Goal: Information Seeking & Learning: Learn about a topic

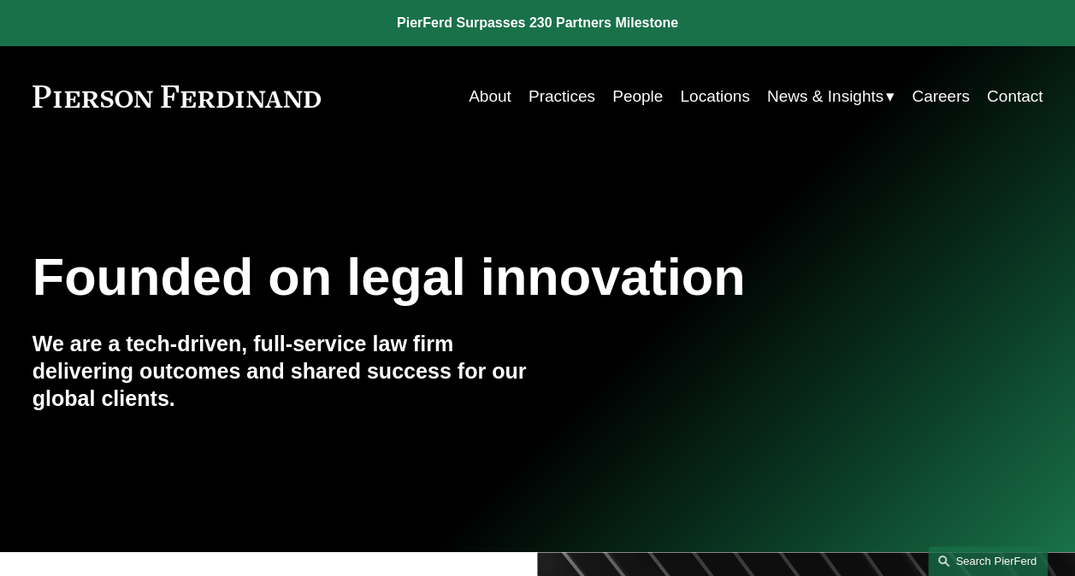
click at [976, 561] on link "Search this site" at bounding box center [988, 561] width 120 height 30
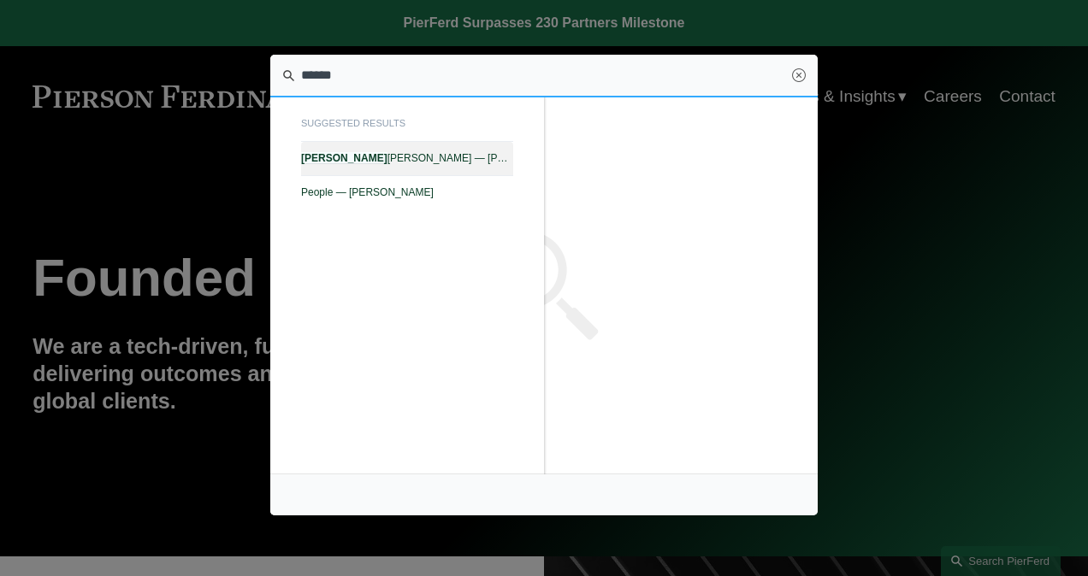
click at [466, 156] on span "Yvonne Elosiebo — Pierson Ferdinand LLP" at bounding box center [407, 158] width 212 height 12
type input "******"
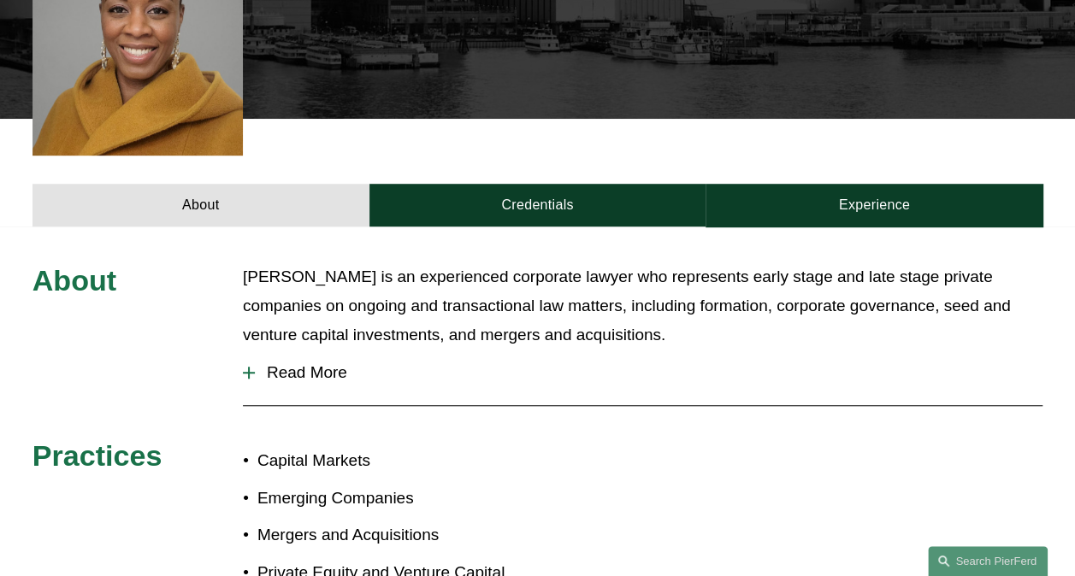
scroll to position [599, 0]
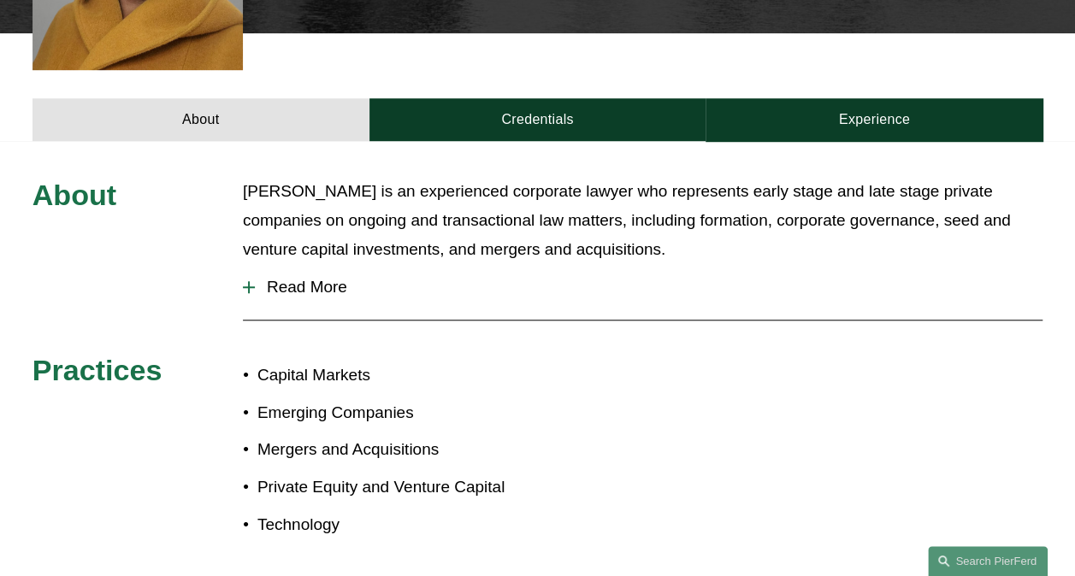
click at [333, 278] on span "Read More" at bounding box center [649, 287] width 788 height 19
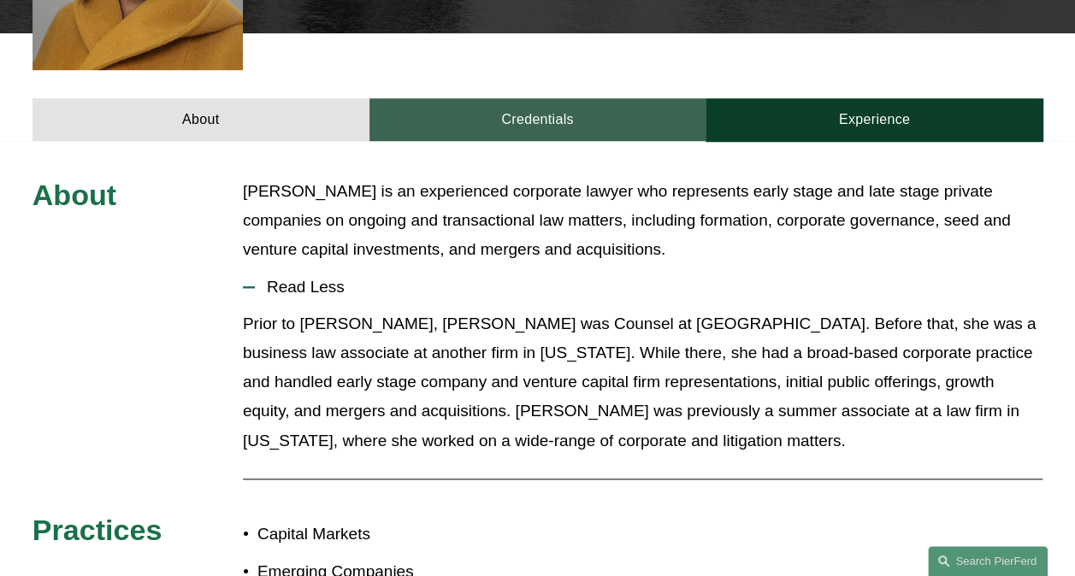
click at [534, 98] on link "Credentials" at bounding box center [537, 120] width 337 height 44
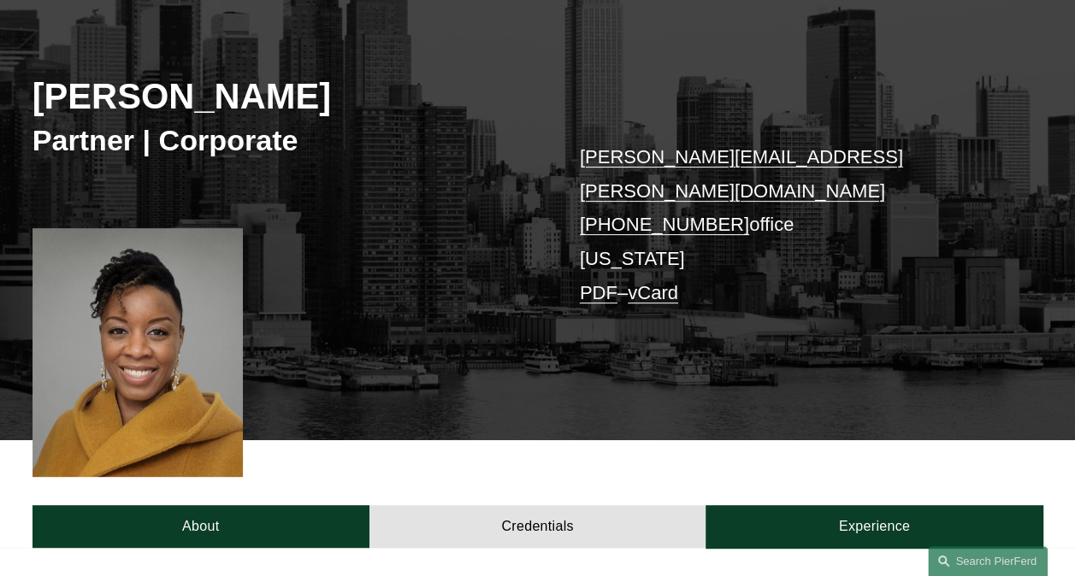
scroll to position [171, 0]
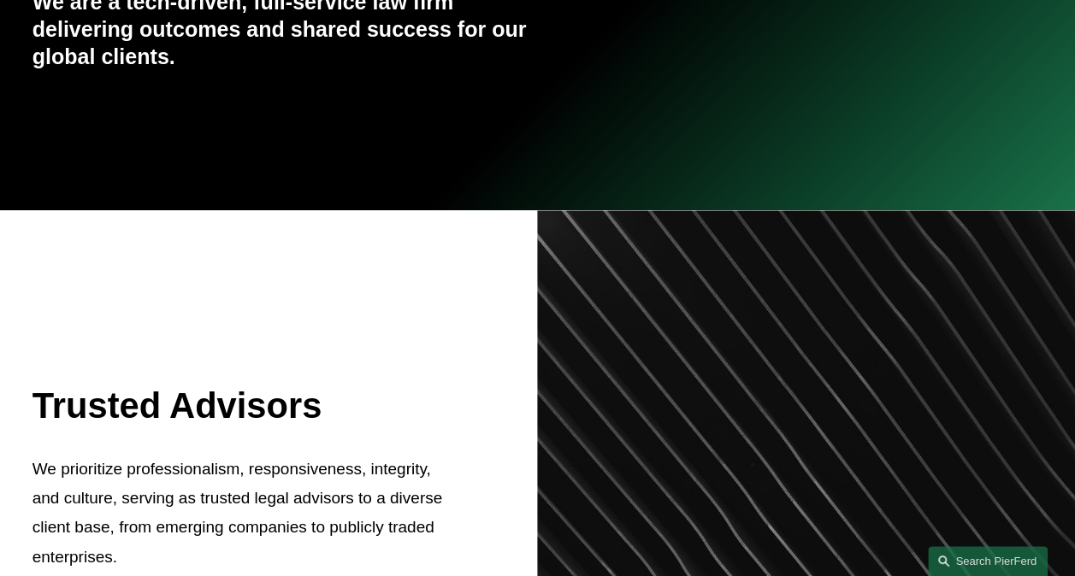
scroll to position [770, 0]
